Goal: Information Seeking & Learning: Learn about a topic

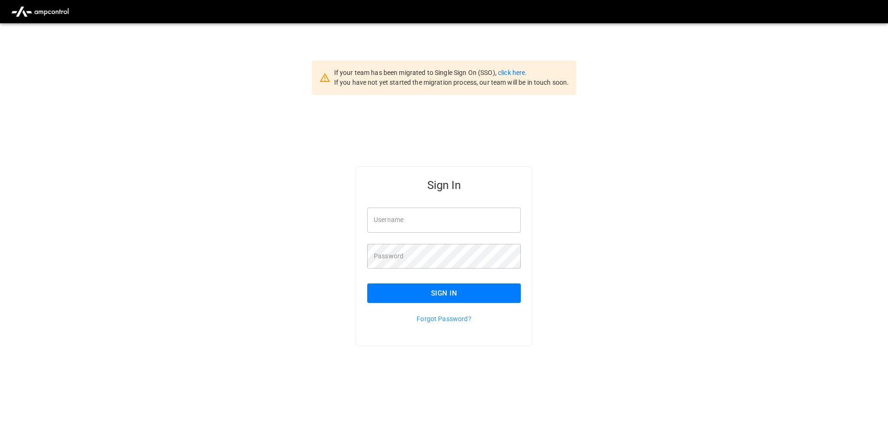
type input "**********"
drag, startPoint x: 457, startPoint y: 226, endPoint x: 460, endPoint y: 222, distance: 5.0
click at [457, 226] on input "**********" at bounding box center [444, 220] width 154 height 25
click at [406, 293] on button "Sign In" at bounding box center [444, 293] width 154 height 20
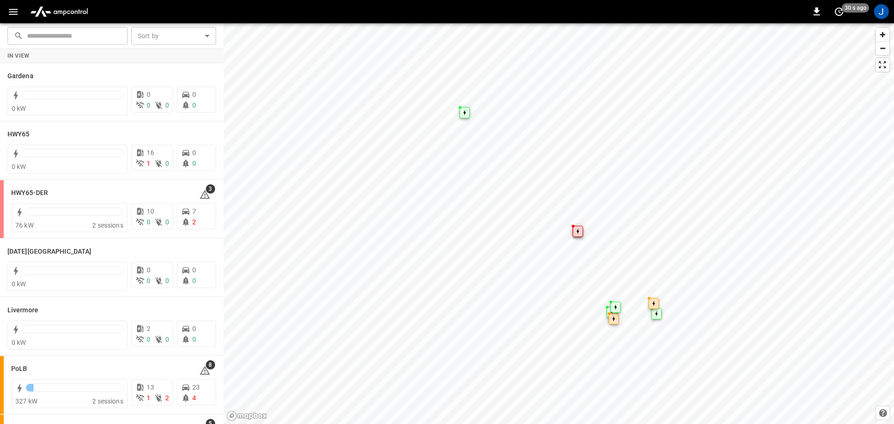
click at [15, 12] on icon "button" at bounding box center [13, 12] width 9 height 6
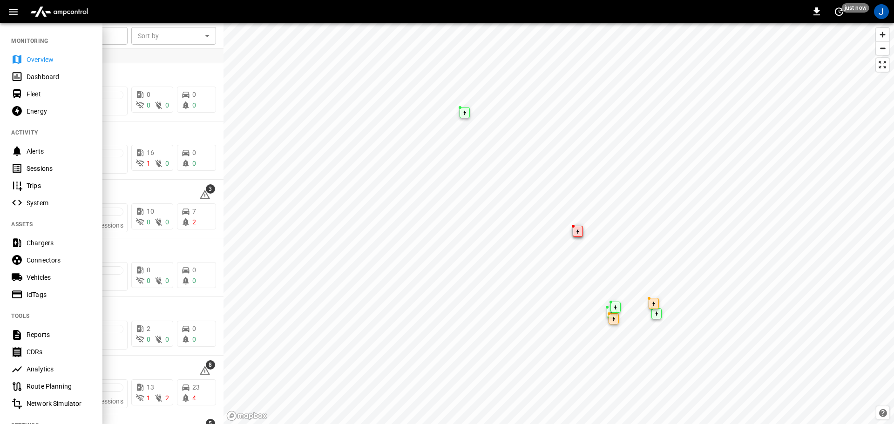
click at [48, 79] on div "Dashboard" at bounding box center [59, 76] width 65 height 9
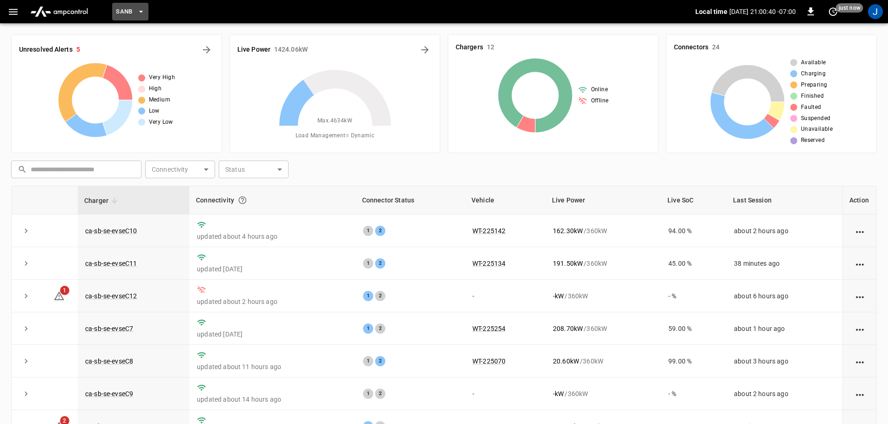
click at [142, 11] on icon "button" at bounding box center [140, 11] width 9 height 9
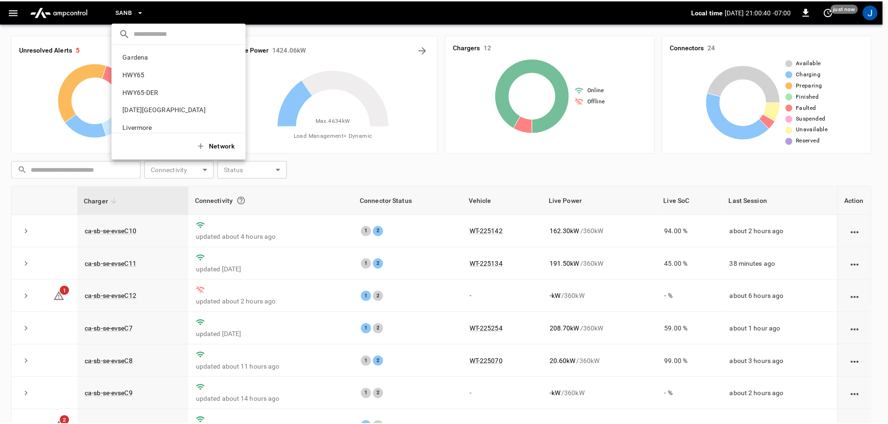
scroll to position [78, 0]
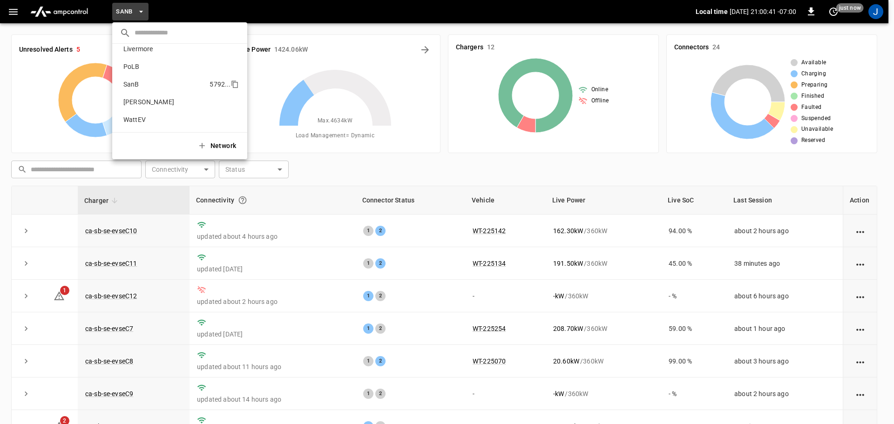
click at [132, 84] on p "SanB" at bounding box center [165, 84] width 90 height 9
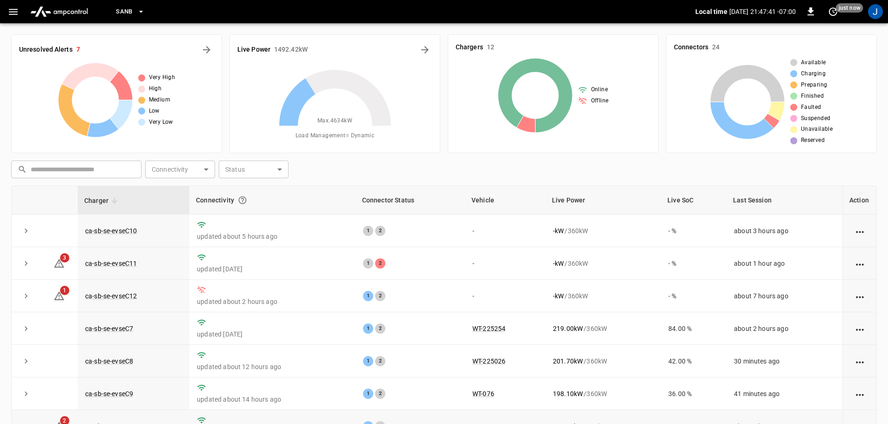
scroll to position [129, 0]
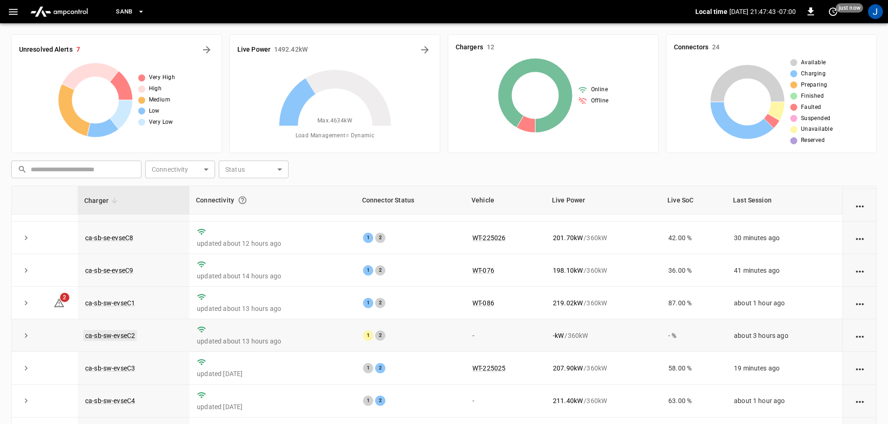
click at [94, 331] on link "ca-sb-sw-evseC2" at bounding box center [110, 335] width 54 height 11
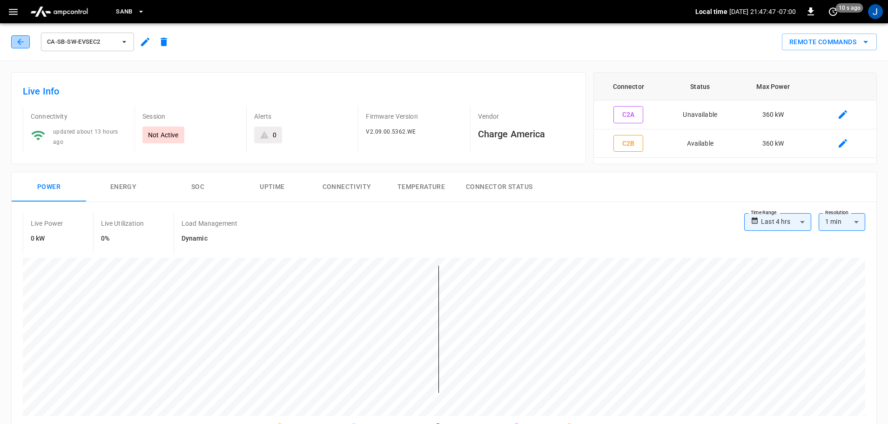
click at [12, 43] on button "button" at bounding box center [20, 41] width 19 height 13
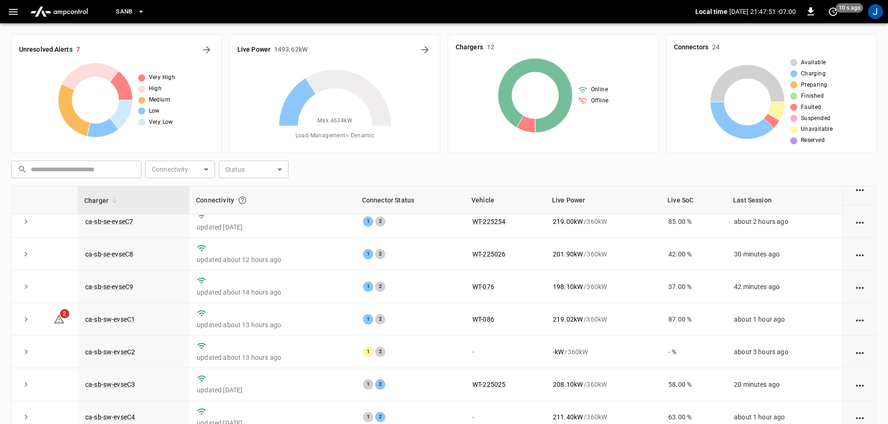
scroll to position [129, 0]
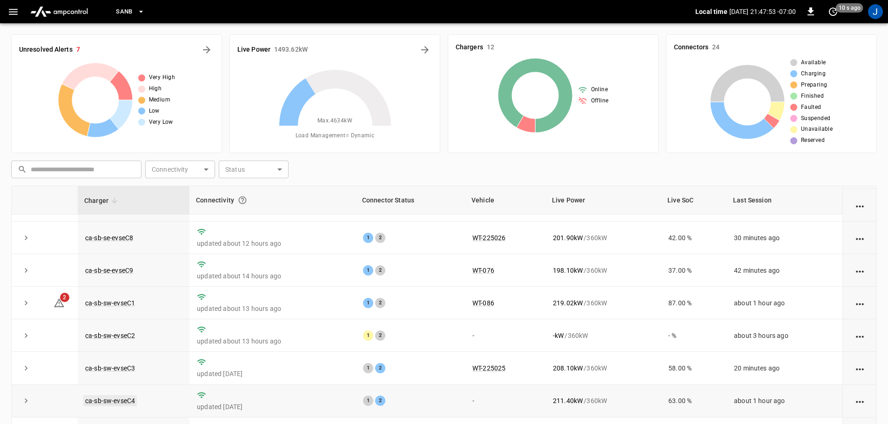
click at [115, 401] on link "ca-sb-sw-evseC4" at bounding box center [110, 400] width 54 height 11
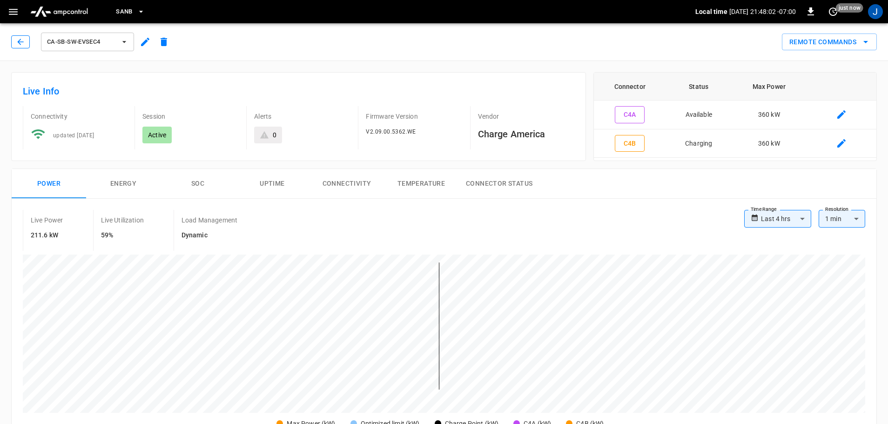
click at [16, 46] on icon "button" at bounding box center [20, 41] width 9 height 9
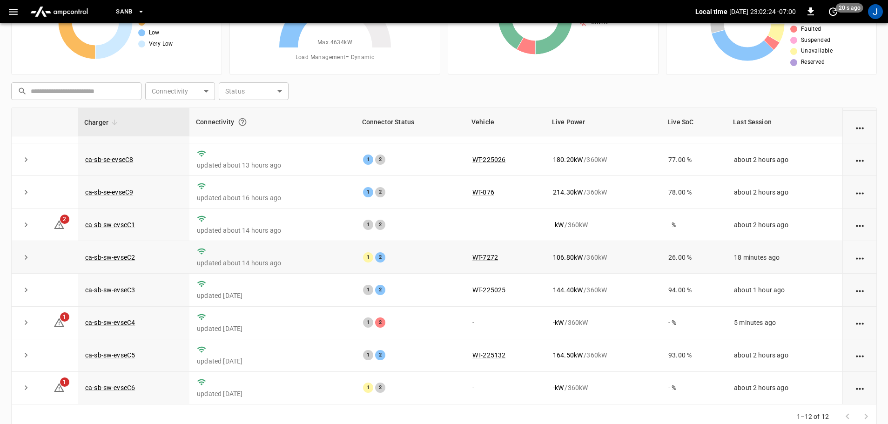
scroll to position [94, 0]
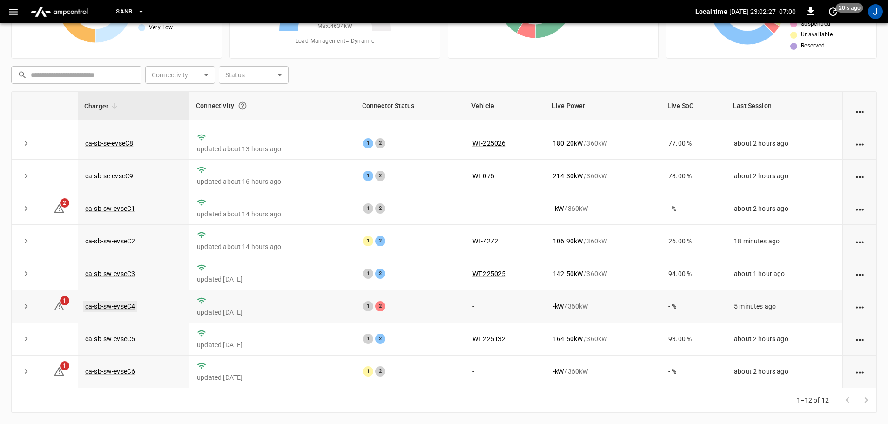
click at [120, 306] on link "ca-sb-sw-evseC4" at bounding box center [110, 306] width 54 height 11
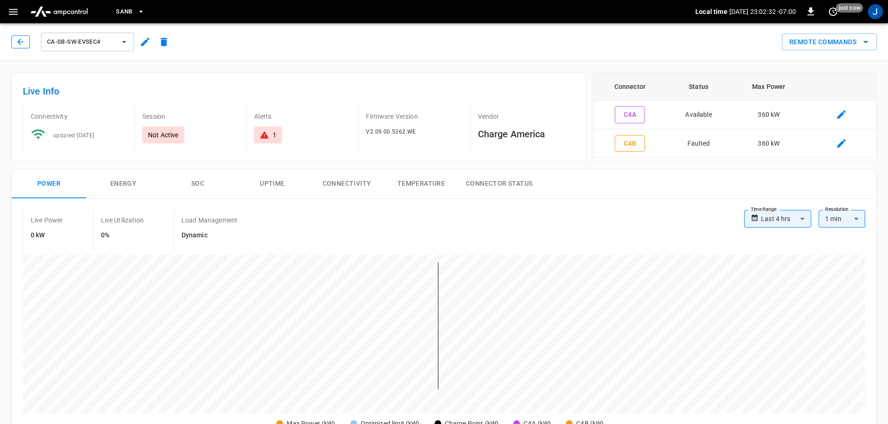
click at [22, 42] on icon "button" at bounding box center [20, 41] width 9 height 9
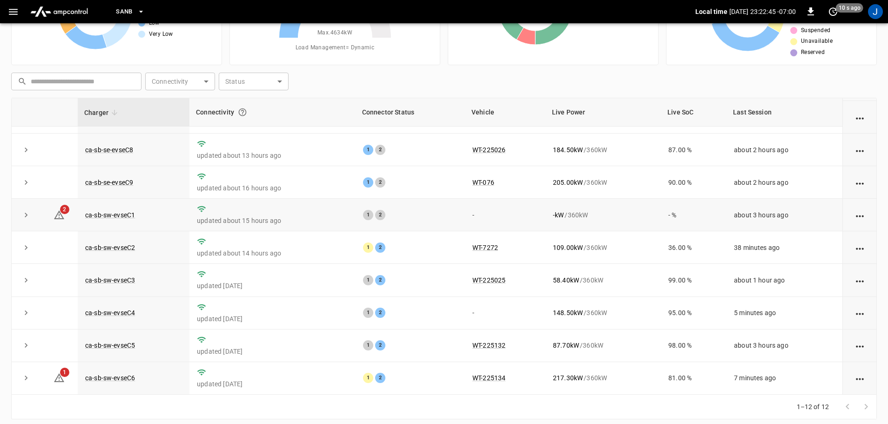
scroll to position [94, 0]
